Goal: Task Accomplishment & Management: Manage account settings

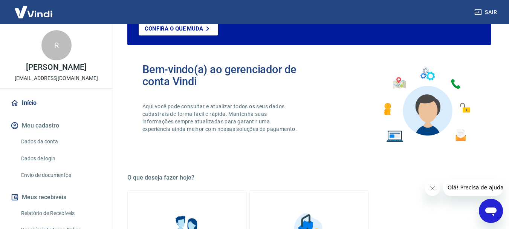
scroll to position [141, 0]
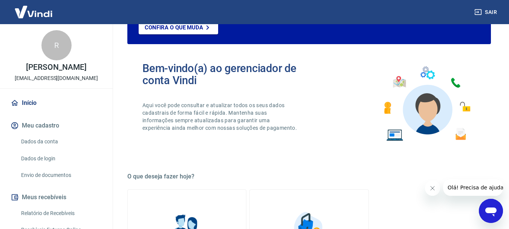
drag, startPoint x: 16, startPoint y: 135, endPoint x: 33, endPoint y: 143, distance: 18.6
click at [33, 143] on div "Dados da conta Dados de login Envio de documentos" at bounding box center [56, 158] width 95 height 49
click at [33, 143] on link "Dados da conta" at bounding box center [61, 141] width 86 height 15
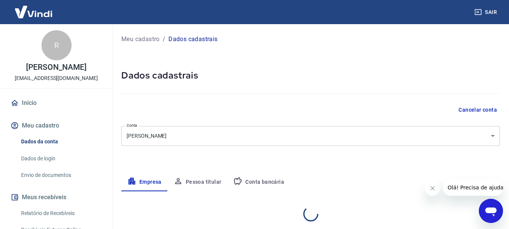
select select "MG"
select select "business"
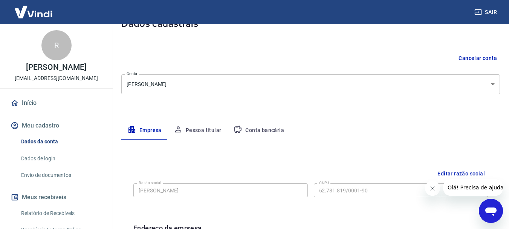
scroll to position [55, 0]
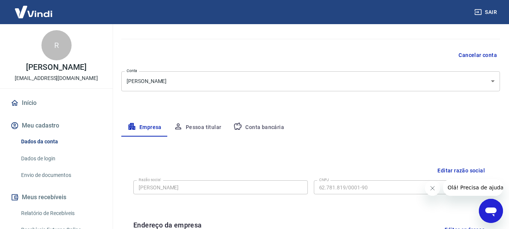
click at [250, 129] on button "Conta bancária" at bounding box center [258, 127] width 63 height 18
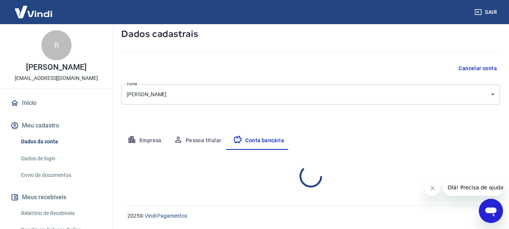
select select "1"
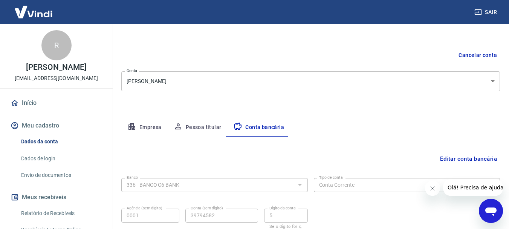
scroll to position [115, 0]
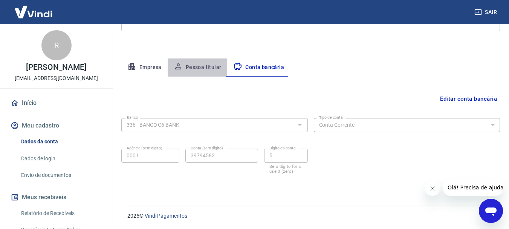
click at [202, 67] on button "Pessoa titular" at bounding box center [198, 67] width 60 height 18
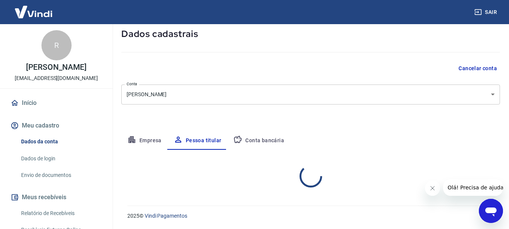
scroll to position [73, 0]
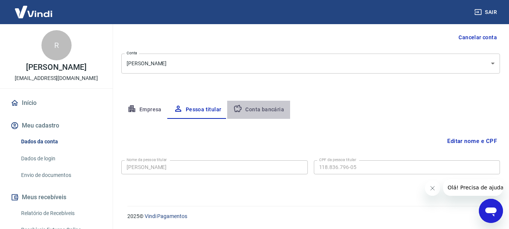
click at [261, 117] on button "Conta bancária" at bounding box center [258, 110] width 63 height 18
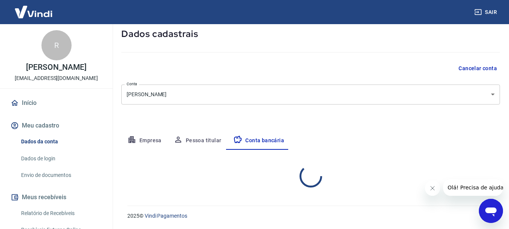
select select "1"
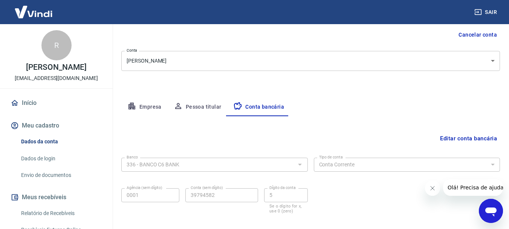
scroll to position [0, 0]
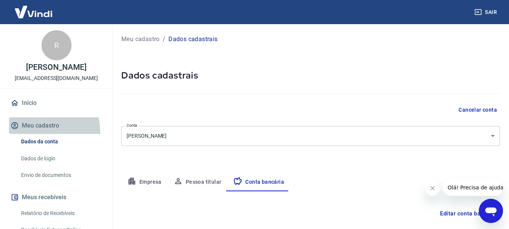
click at [44, 131] on button "Meu cadastro" at bounding box center [56, 125] width 95 height 17
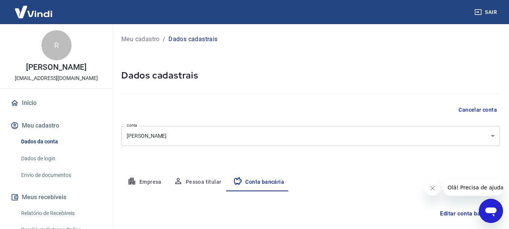
click at [29, 104] on link "Início" at bounding box center [56, 103] width 95 height 17
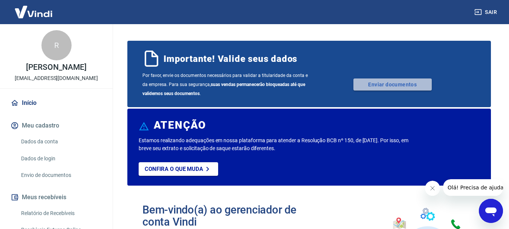
click at [394, 81] on link "Enviar documentos" at bounding box center [393, 84] width 78 height 12
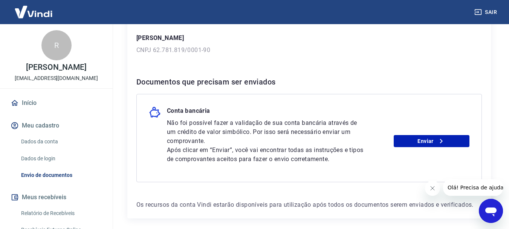
scroll to position [118, 0]
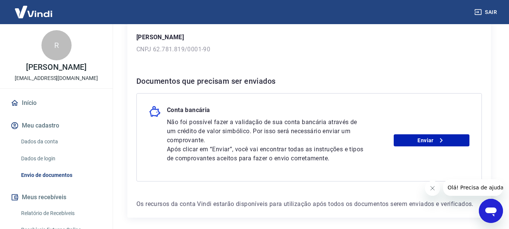
drag, startPoint x: 181, startPoint y: 68, endPoint x: 372, endPoint y: 140, distance: 204.3
click at [372, 140] on div "Não foi possível fazer a validação de sua conta bancária através de um crédito …" at bounding box center [318, 140] width 303 height 45
click at [429, 141] on link "Enviar" at bounding box center [432, 140] width 76 height 12
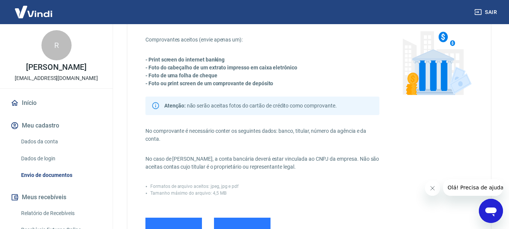
scroll to position [44, 0]
click at [129, 148] on div "Comprovantes aceitos (envie apenas um): - Print screen do internet banking - Fo…" at bounding box center [309, 173] width 364 height 334
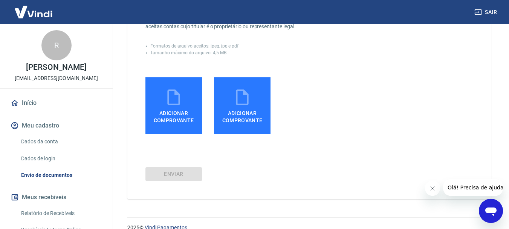
scroll to position [185, 0]
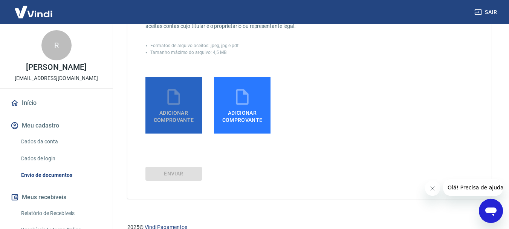
click at [165, 111] on span "Adicionar comprovante" at bounding box center [174, 114] width 51 height 17
click at [0, 0] on input "Adicionar comprovante" at bounding box center [0, 0] width 0 height 0
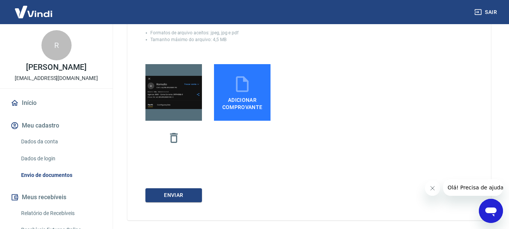
scroll to position [198, 0]
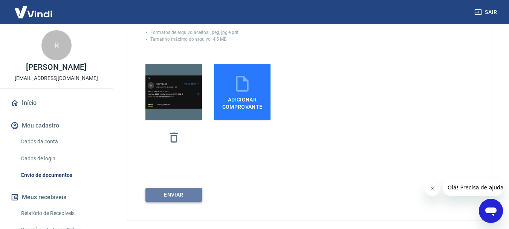
click at [174, 198] on button "ENVIAR" at bounding box center [174, 195] width 57 height 14
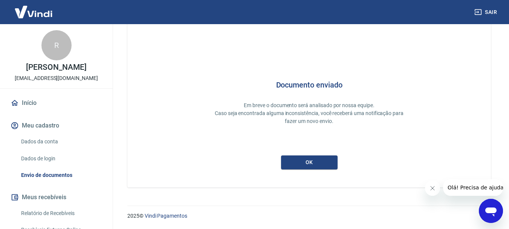
scroll to position [0, 0]
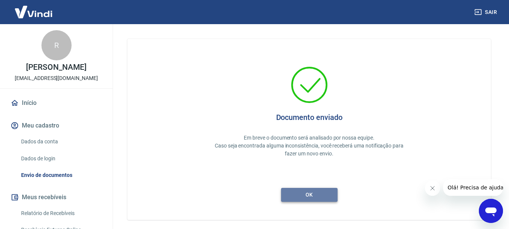
click at [319, 194] on button "ok" at bounding box center [309, 195] width 57 height 14
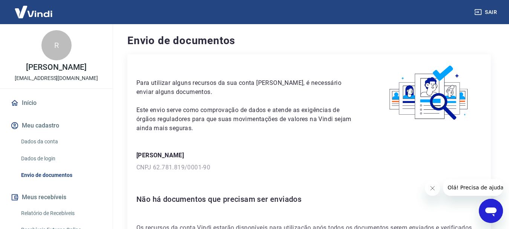
click at [81, 100] on link "Início" at bounding box center [56, 103] width 95 height 17
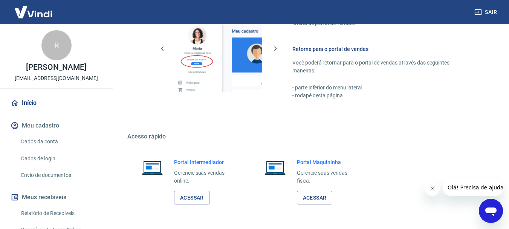
scroll to position [468, 0]
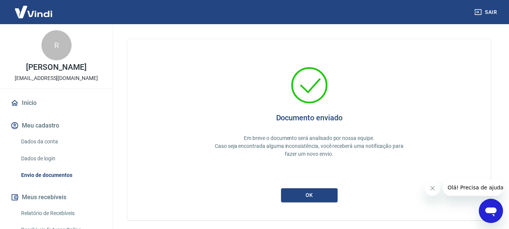
scroll to position [9, 0]
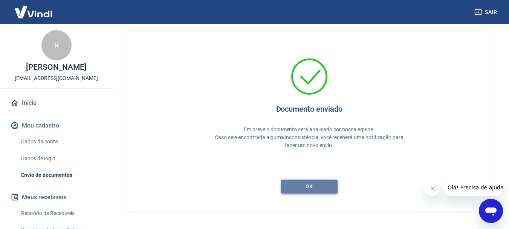
click at [308, 192] on button "ok" at bounding box center [309, 186] width 57 height 14
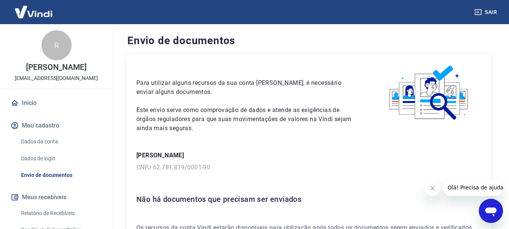
scroll to position [54, 0]
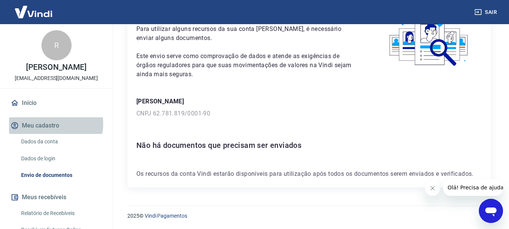
click at [55, 124] on button "Meu cadastro" at bounding box center [56, 125] width 95 height 17
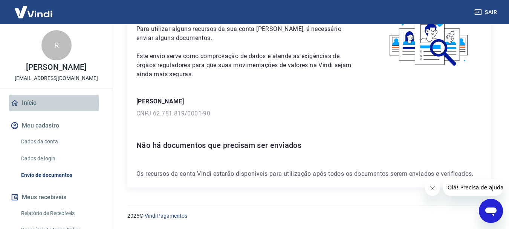
click at [33, 103] on link "Início" at bounding box center [56, 103] width 95 height 17
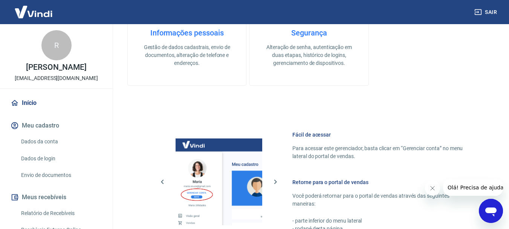
scroll to position [307, 0]
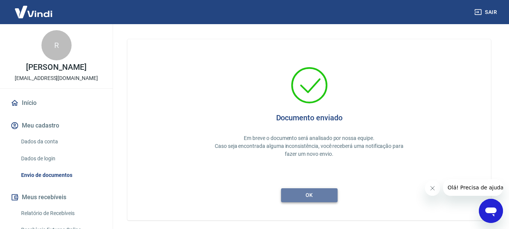
click at [300, 195] on button "ok" at bounding box center [309, 195] width 57 height 14
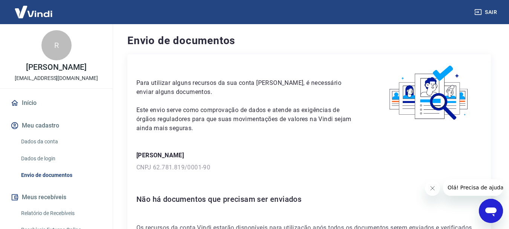
scroll to position [54, 0]
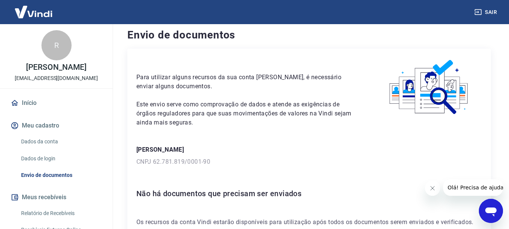
scroll to position [5, 0]
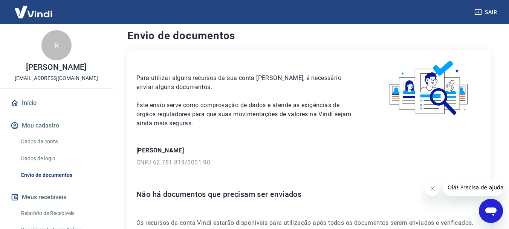
click at [482, 208] on div "Abrir janela de mensagens" at bounding box center [491, 210] width 23 height 23
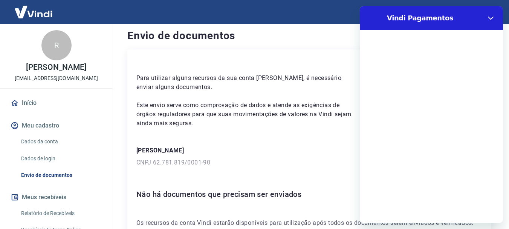
scroll to position [0, 0]
